Goal: Task Accomplishment & Management: Manage account settings

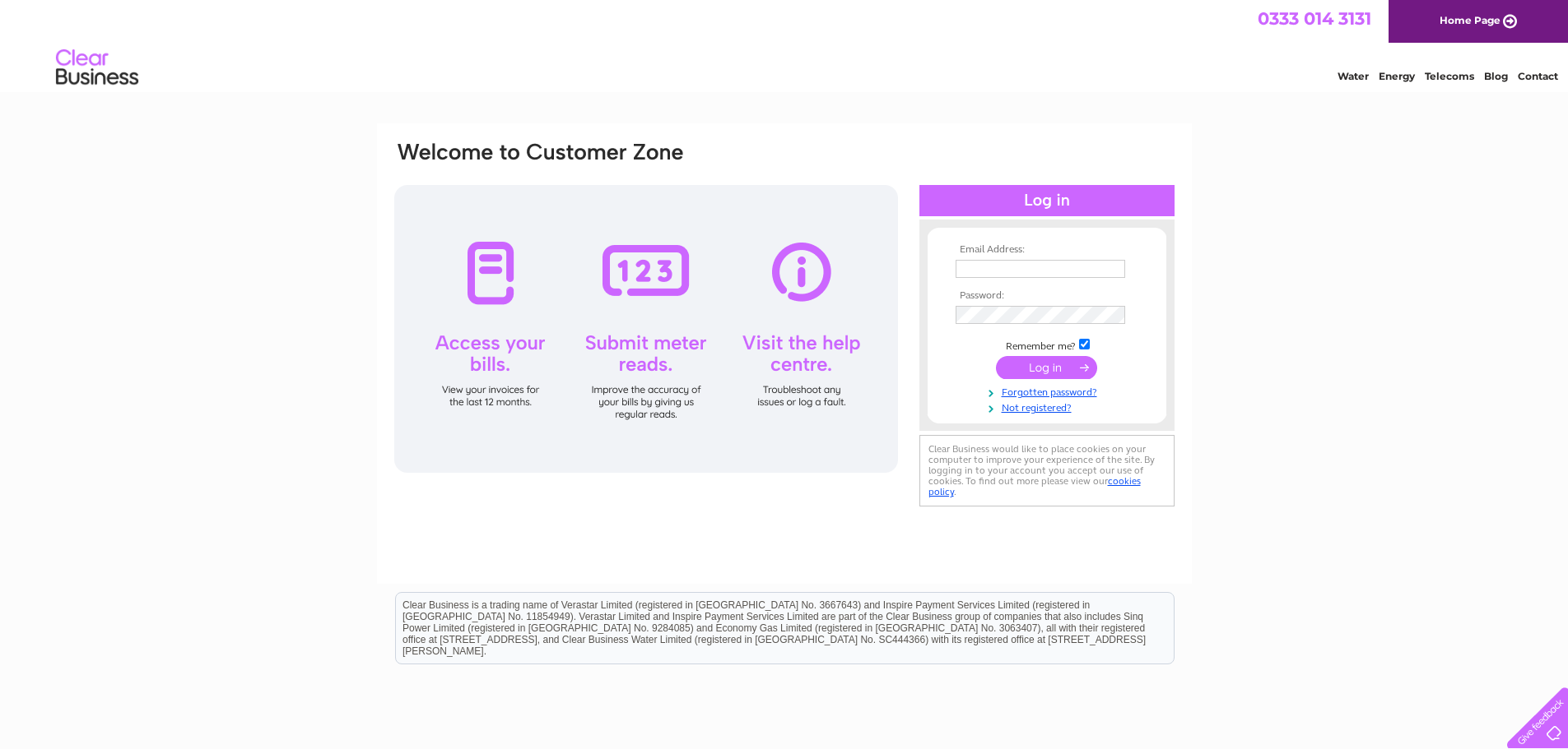
type input "[EMAIL_ADDRESS][DOMAIN_NAME]"
click at [1056, 373] on input "submit" at bounding box center [1047, 368] width 101 height 23
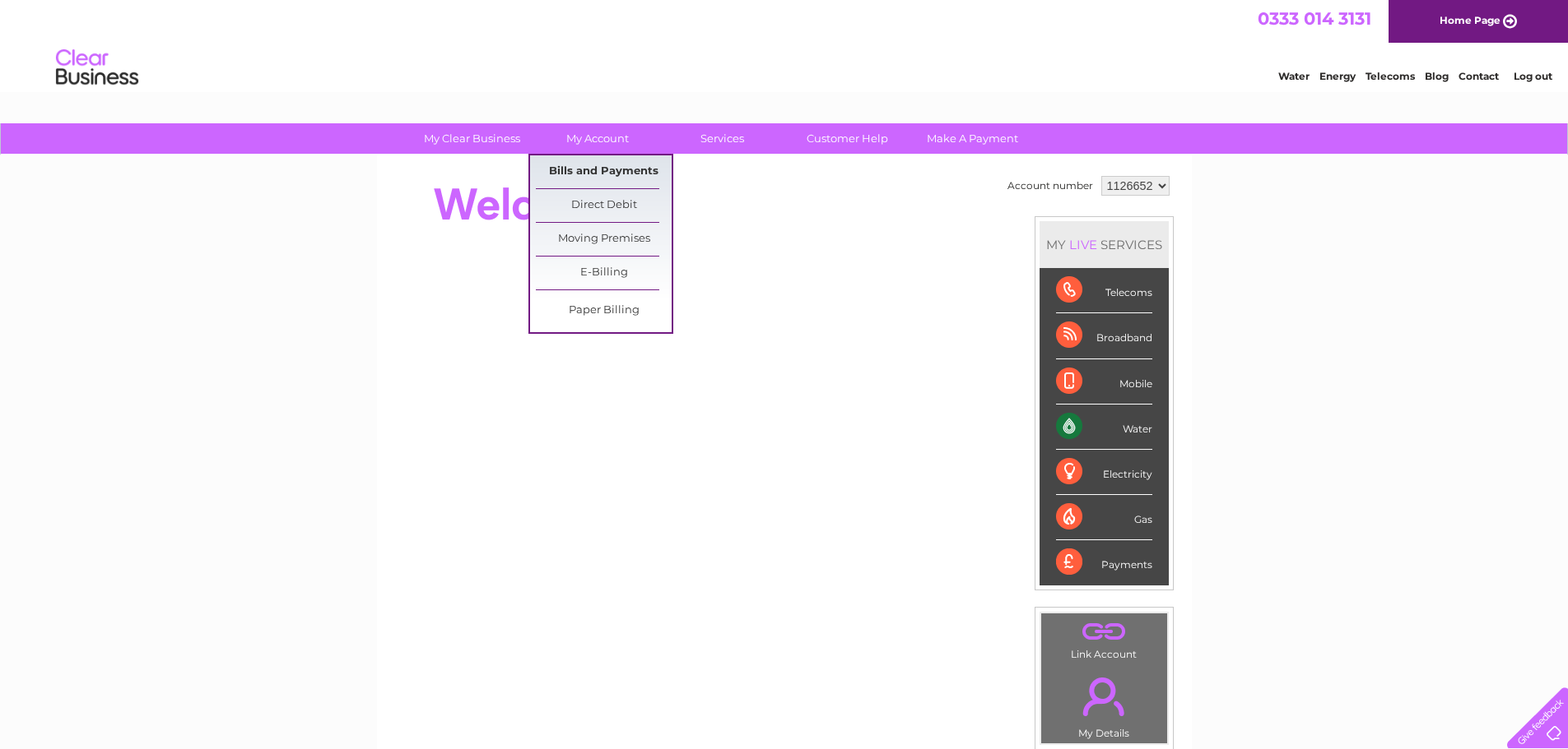
click at [631, 166] on link "Bills and Payments" at bounding box center [604, 172] width 136 height 33
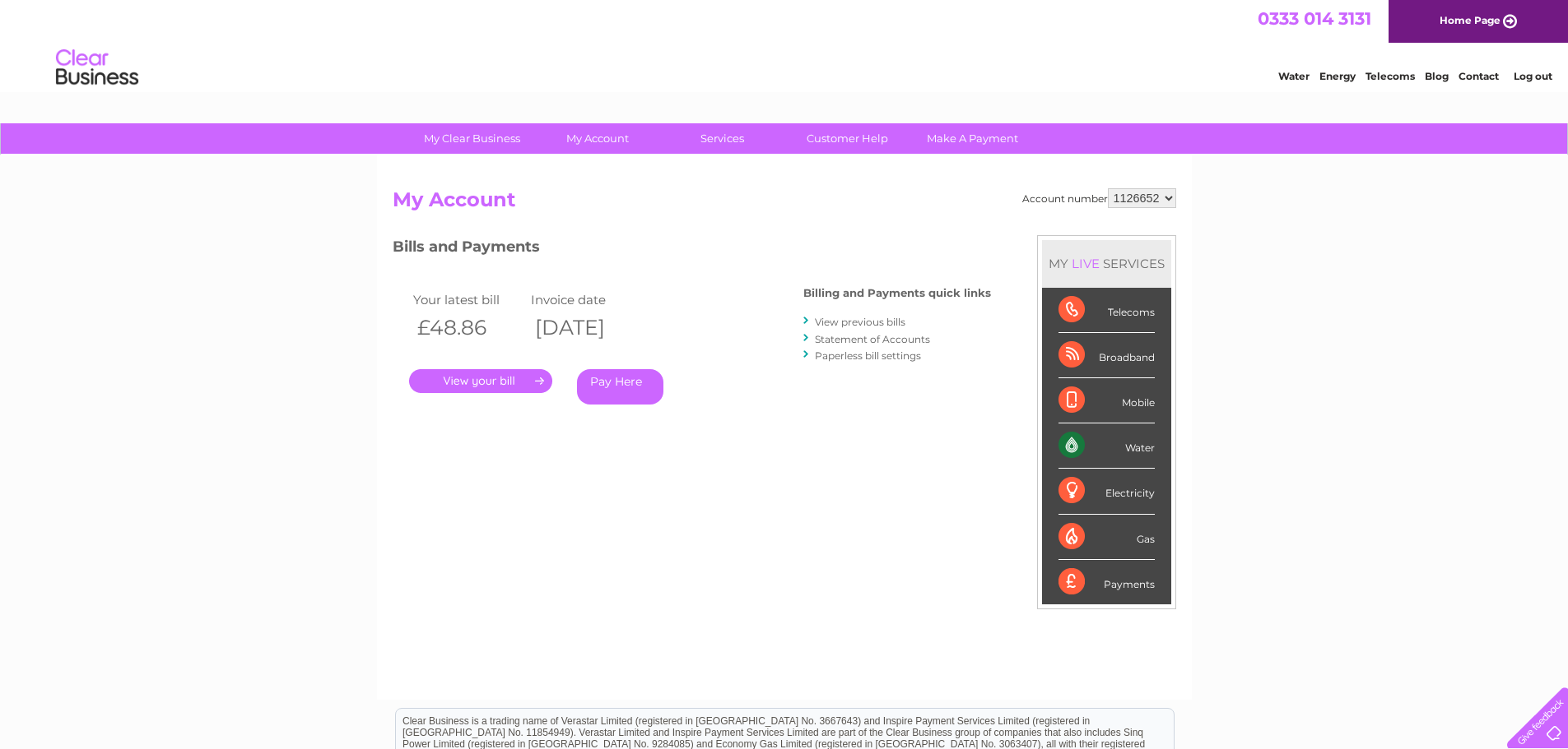
click at [474, 377] on link "." at bounding box center [480, 381] width 143 height 24
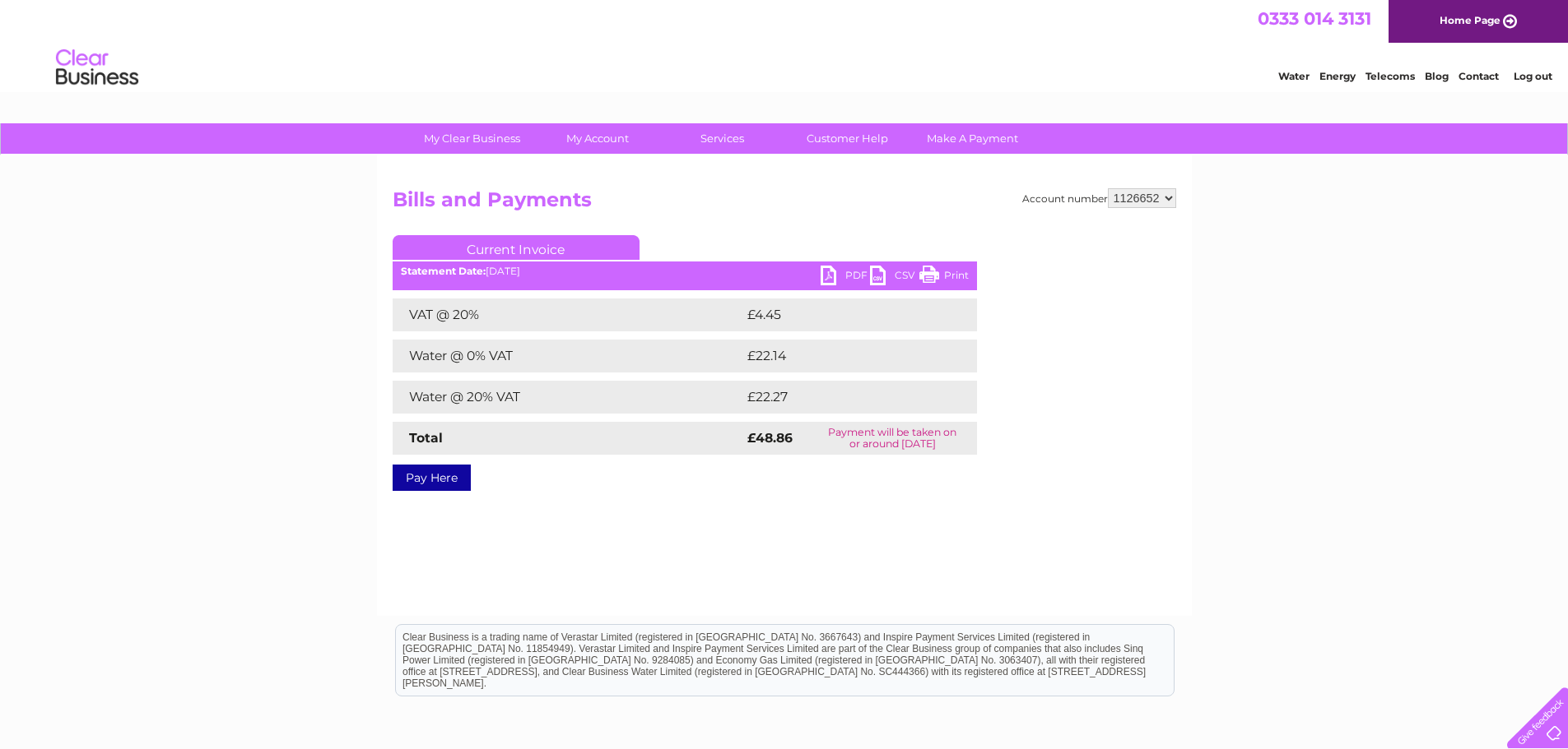
drag, startPoint x: 946, startPoint y: 279, endPoint x: 1231, endPoint y: 30, distance: 378.5
click at [946, 279] on link "Print" at bounding box center [944, 278] width 50 height 24
